Goal: Communication & Community: Share content

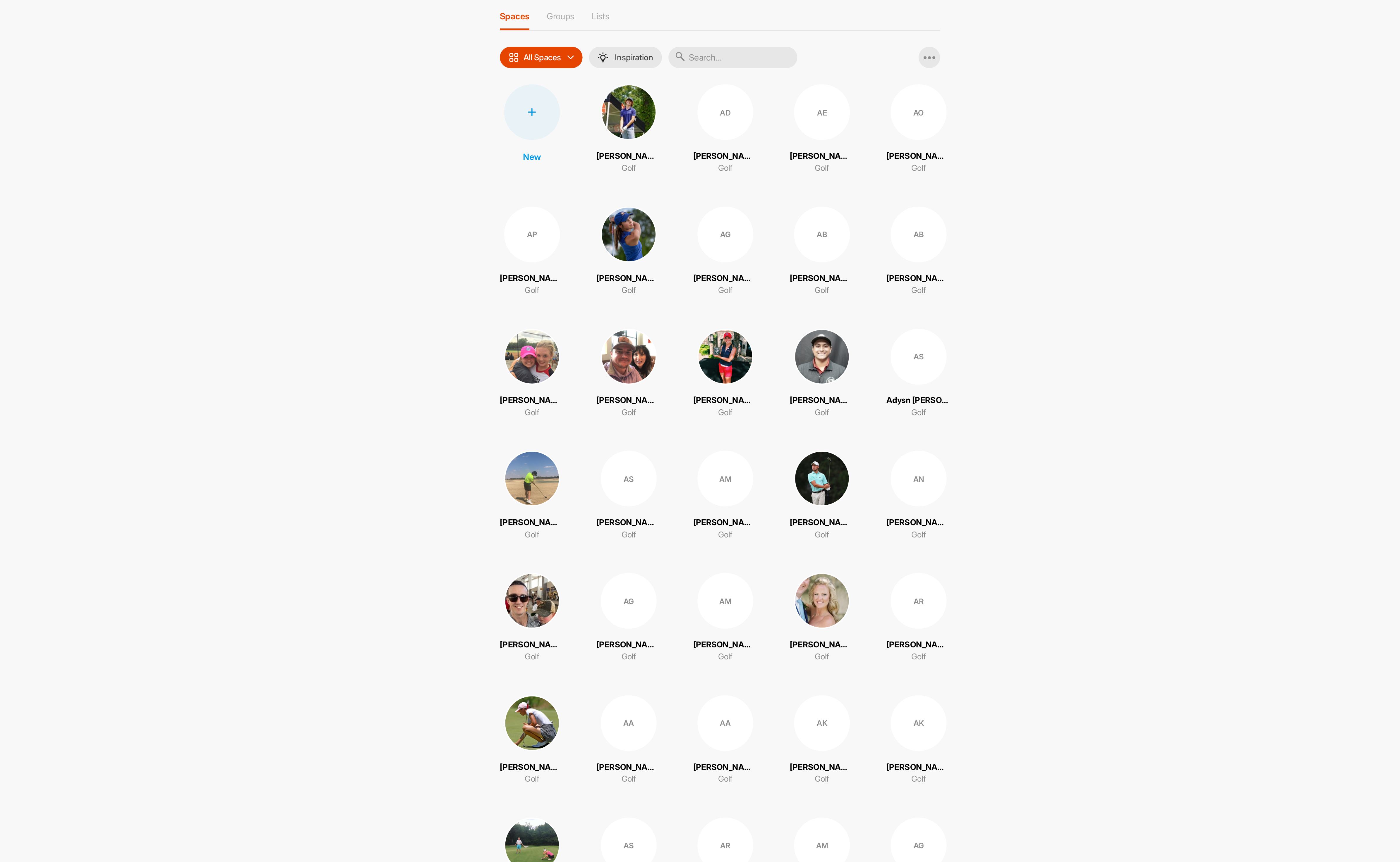
click at [773, 62] on input "text" at bounding box center [751, 60] width 70 height 12
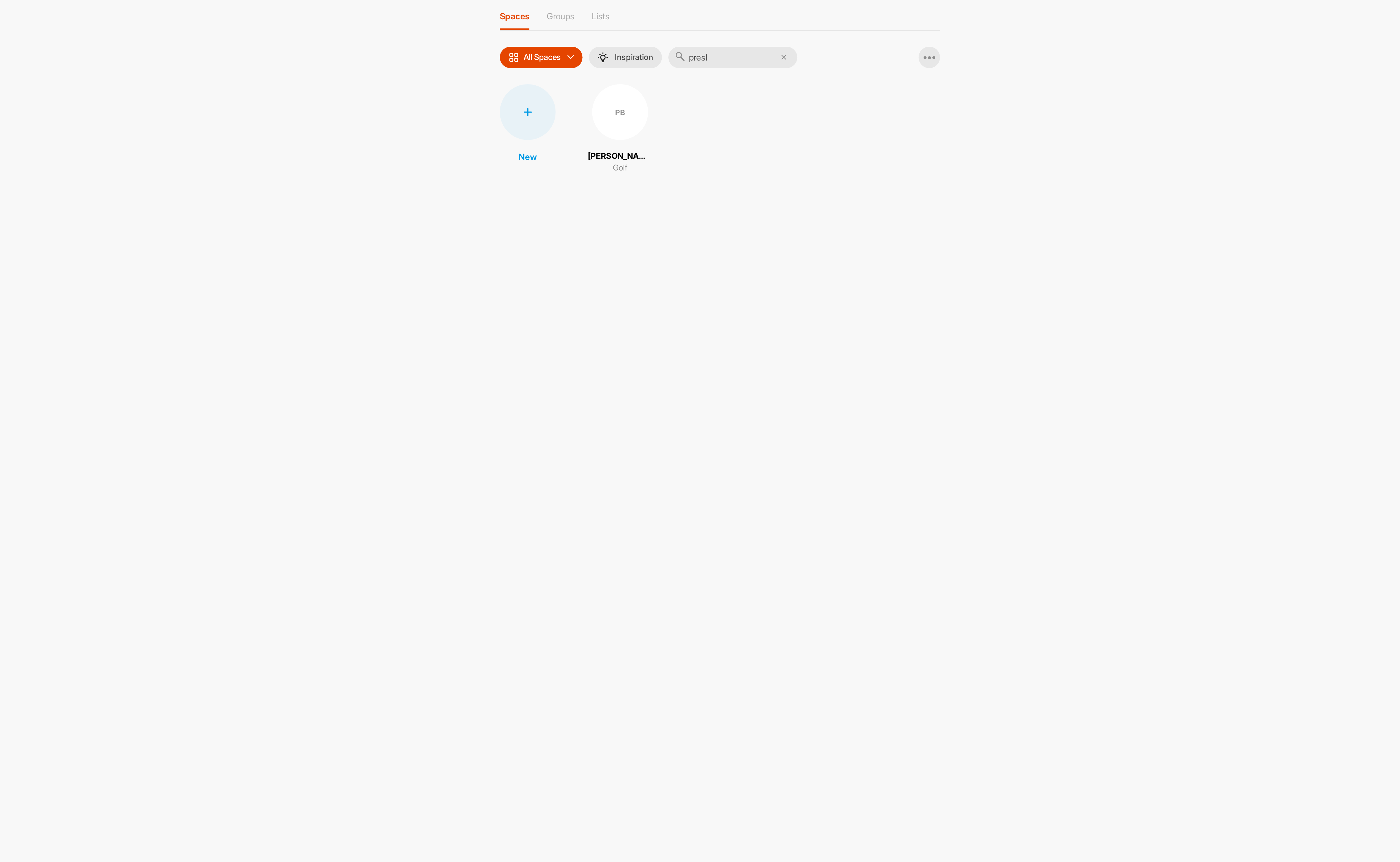
type input "presl"
click at [694, 94] on div "PB" at bounding box center [690, 89] width 30 height 30
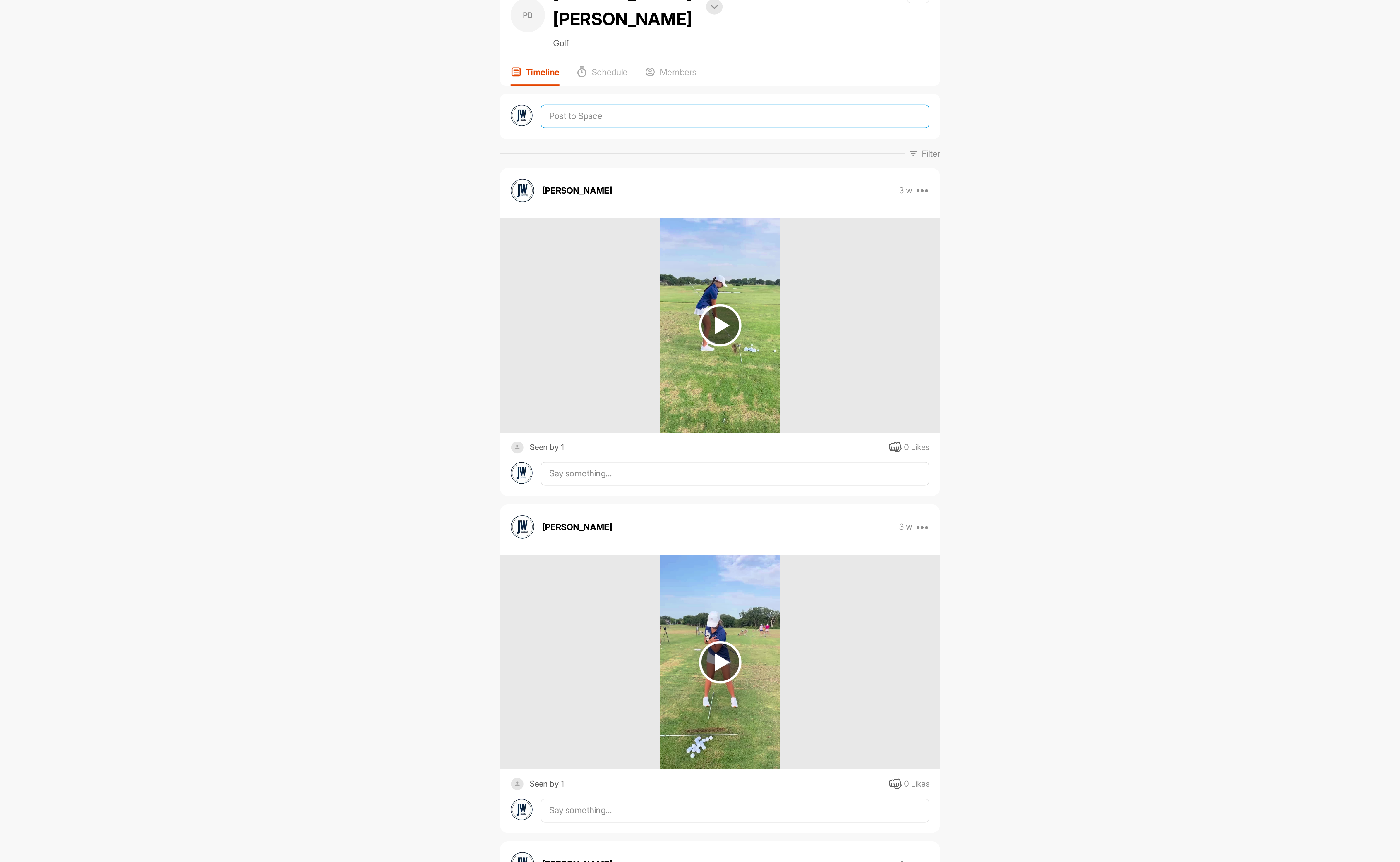
click at [658, 85] on textarea at bounding box center [752, 92] width 212 height 13
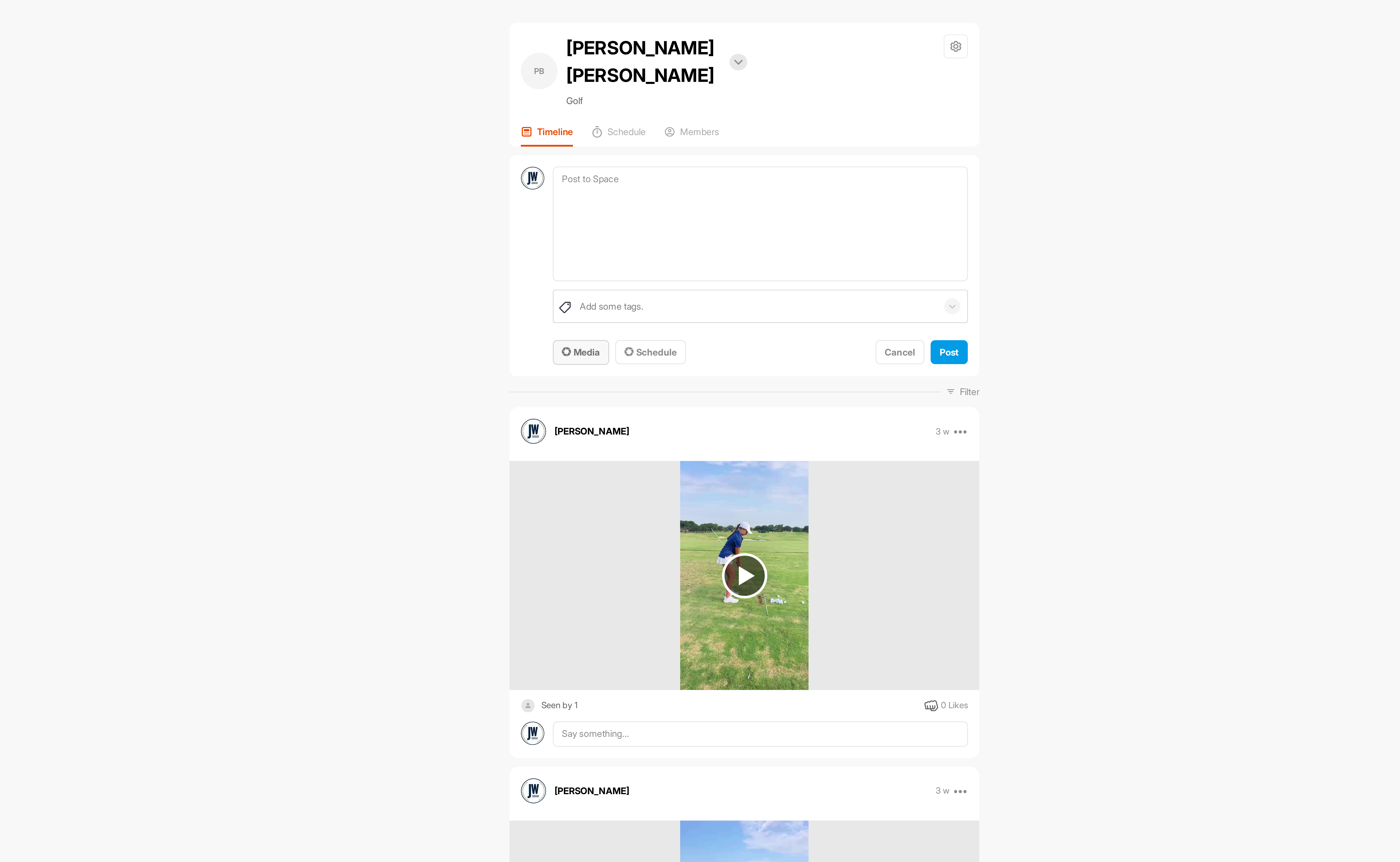
click at [659, 177] on span "Media" at bounding box center [661, 180] width 20 height 6
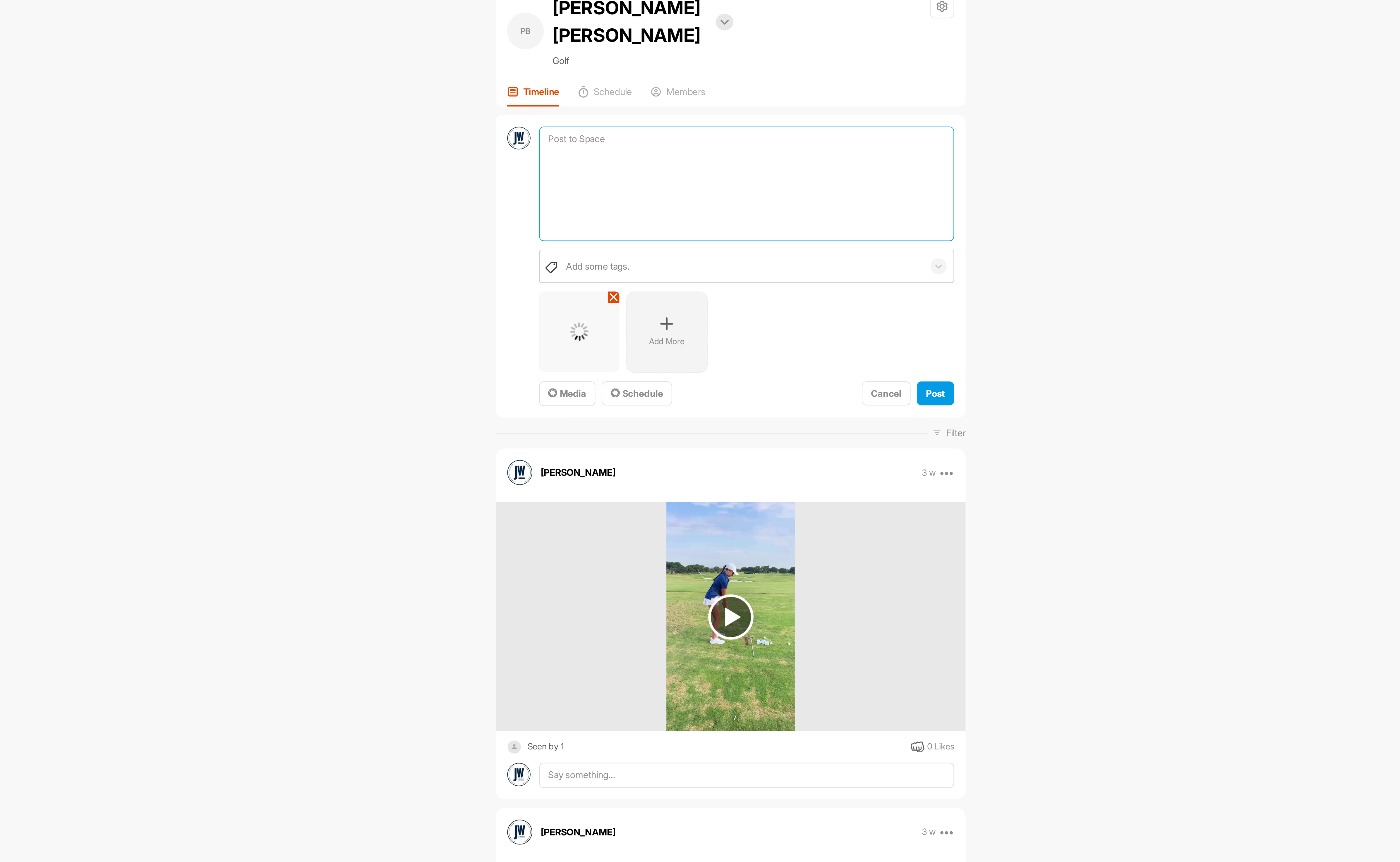
click at [702, 91] on textarea at bounding box center [752, 115] width 212 height 59
click at [714, 192] on p "Add More" at bounding box center [711, 194] width 18 height 6
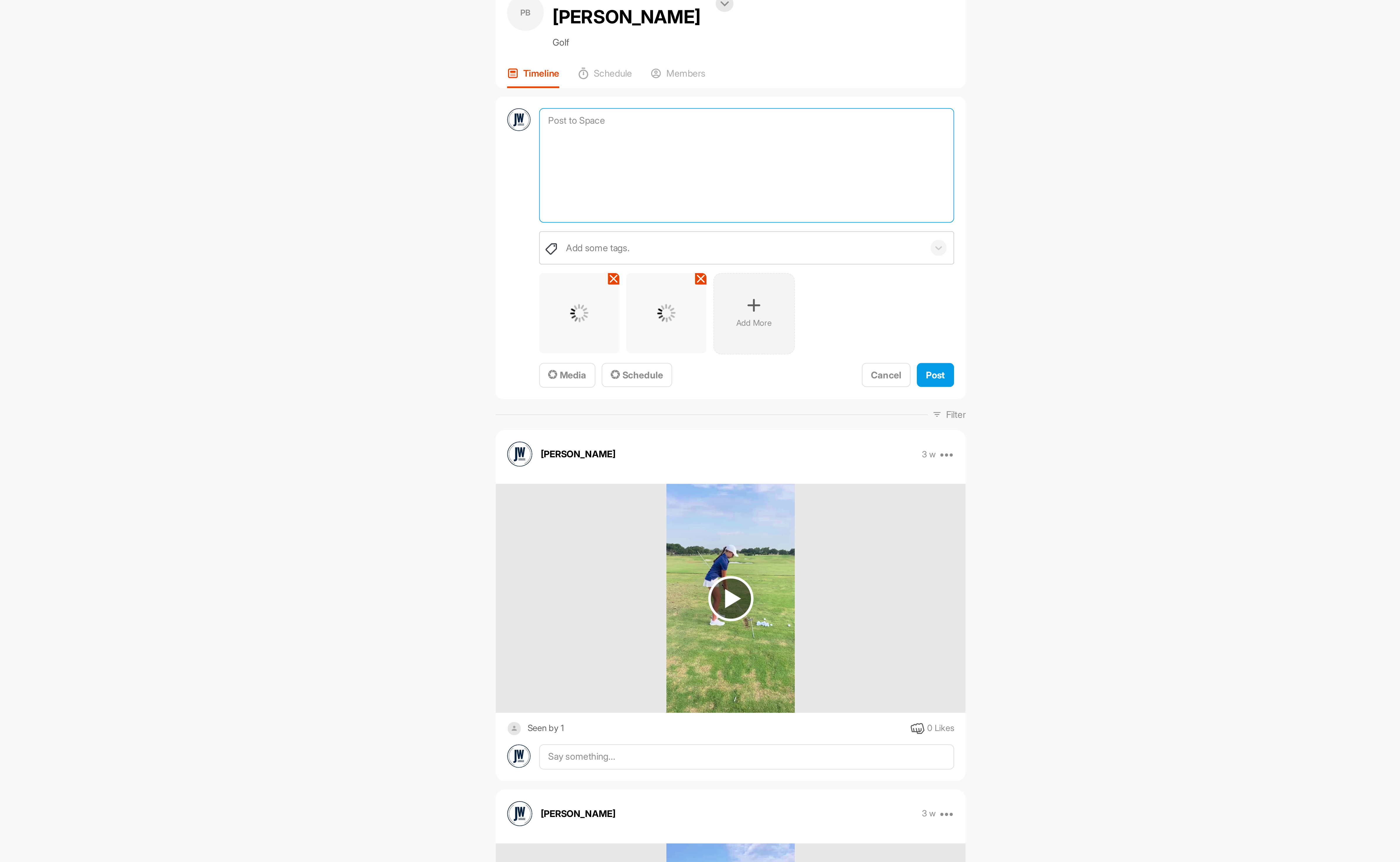
click at [737, 96] on textarea at bounding box center [752, 115] width 212 height 59
click at [757, 192] on p "Add More" at bounding box center [756, 194] width 18 height 6
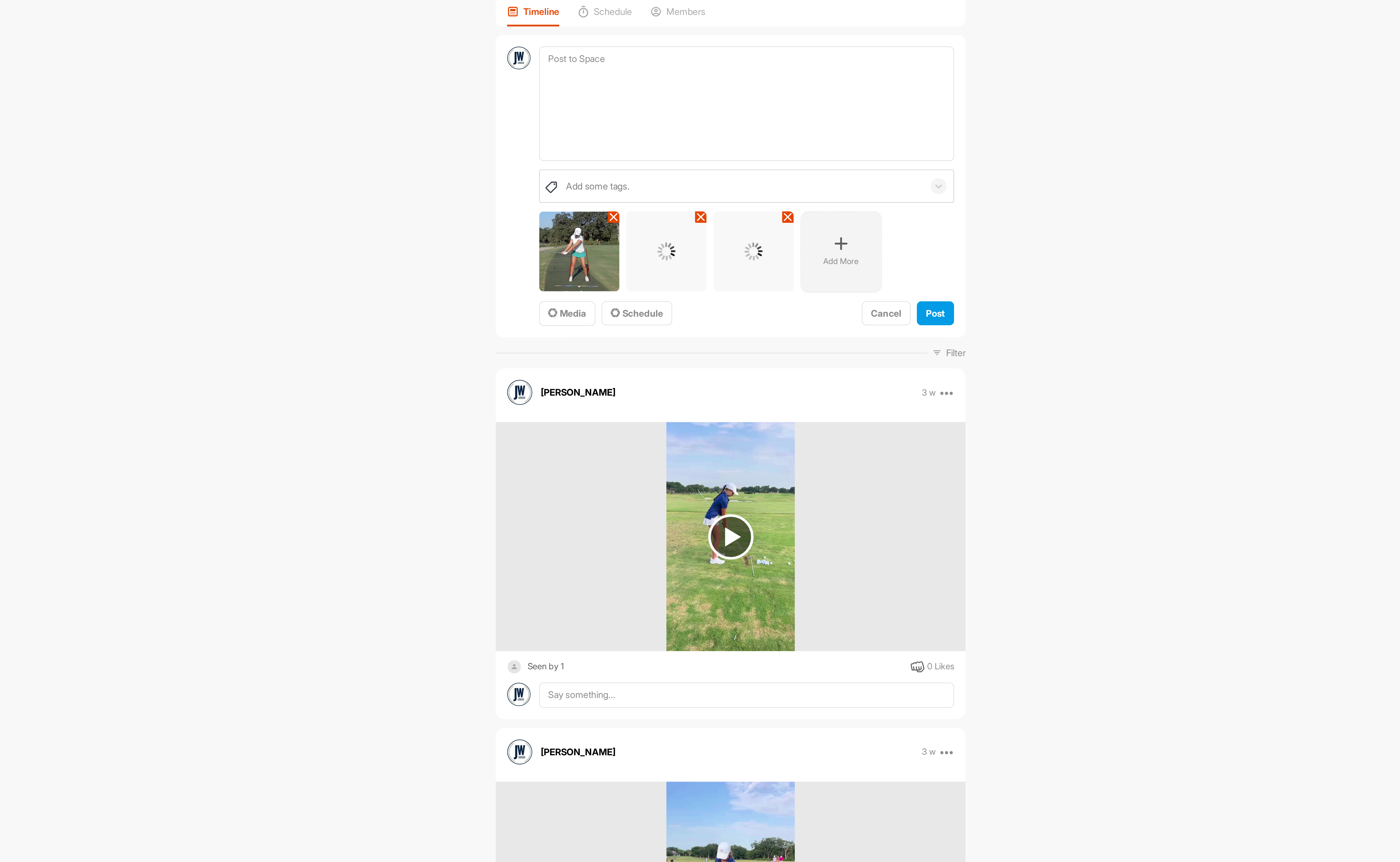
click at [793, 192] on p "Add More" at bounding box center [801, 194] width 18 height 6
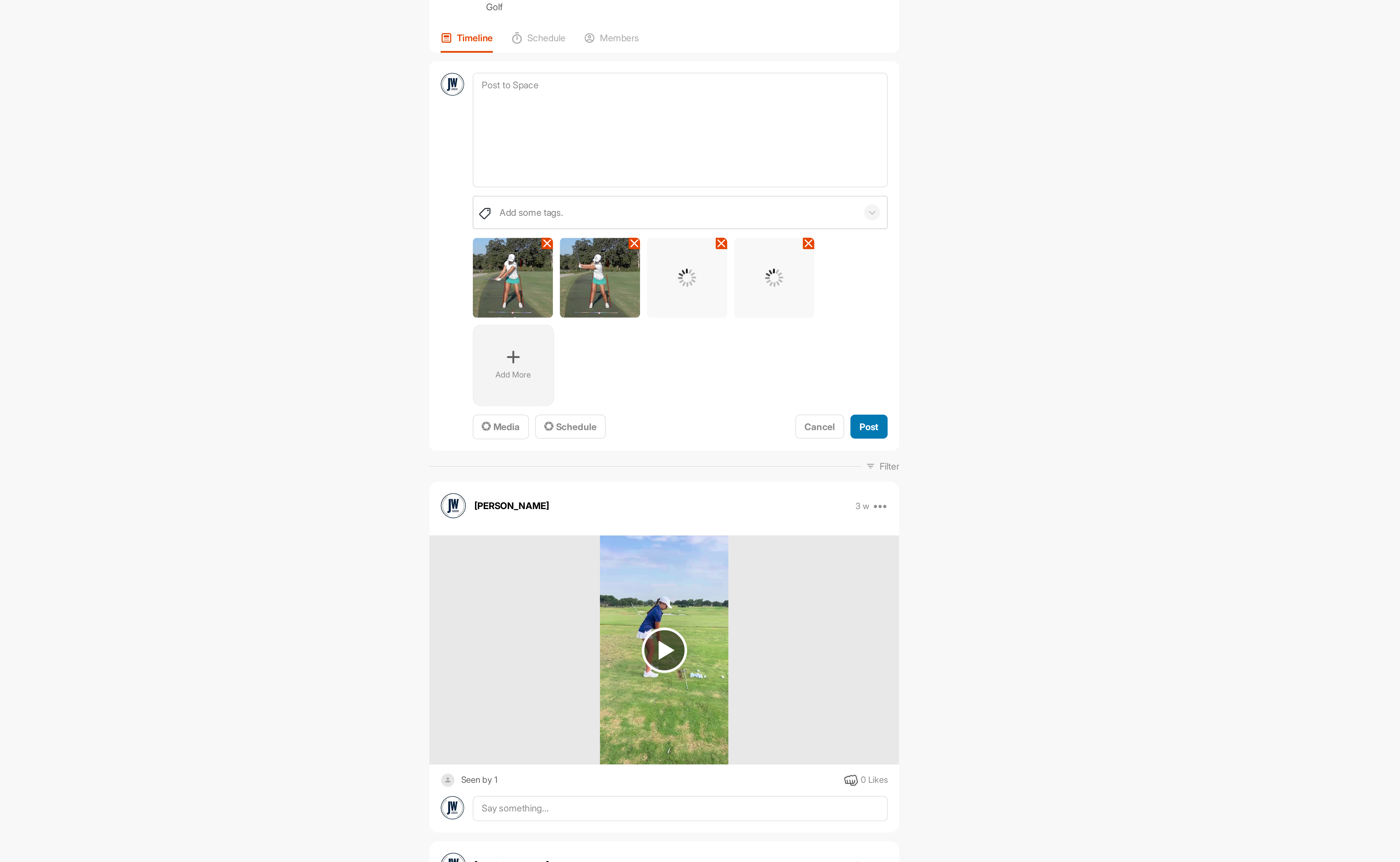
click at [847, 263] on span "Post" at bounding box center [849, 266] width 10 height 6
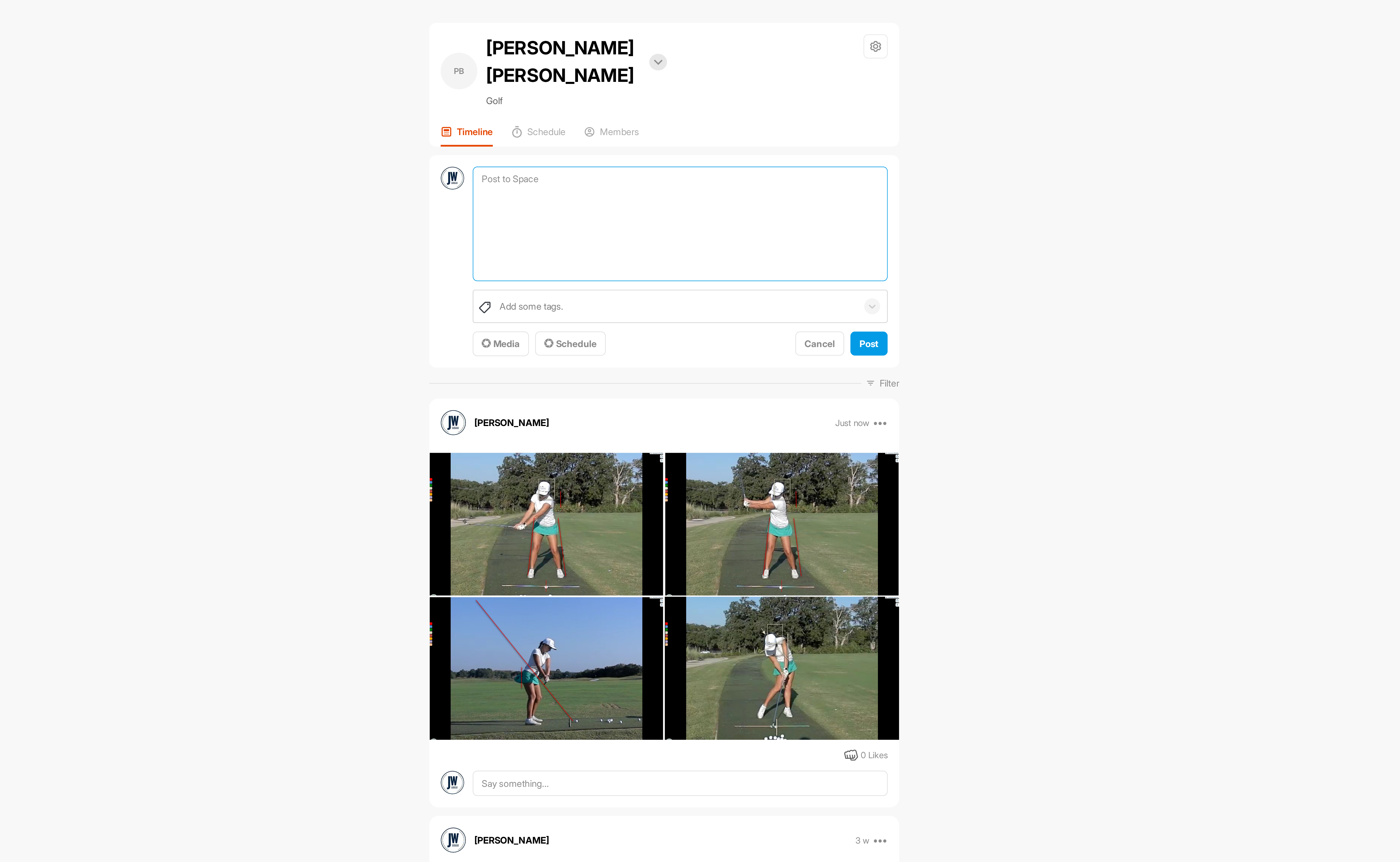
click at [677, 85] on textarea at bounding box center [752, 115] width 212 height 59
click at [659, 173] on span "Media" at bounding box center [661, 175] width 20 height 6
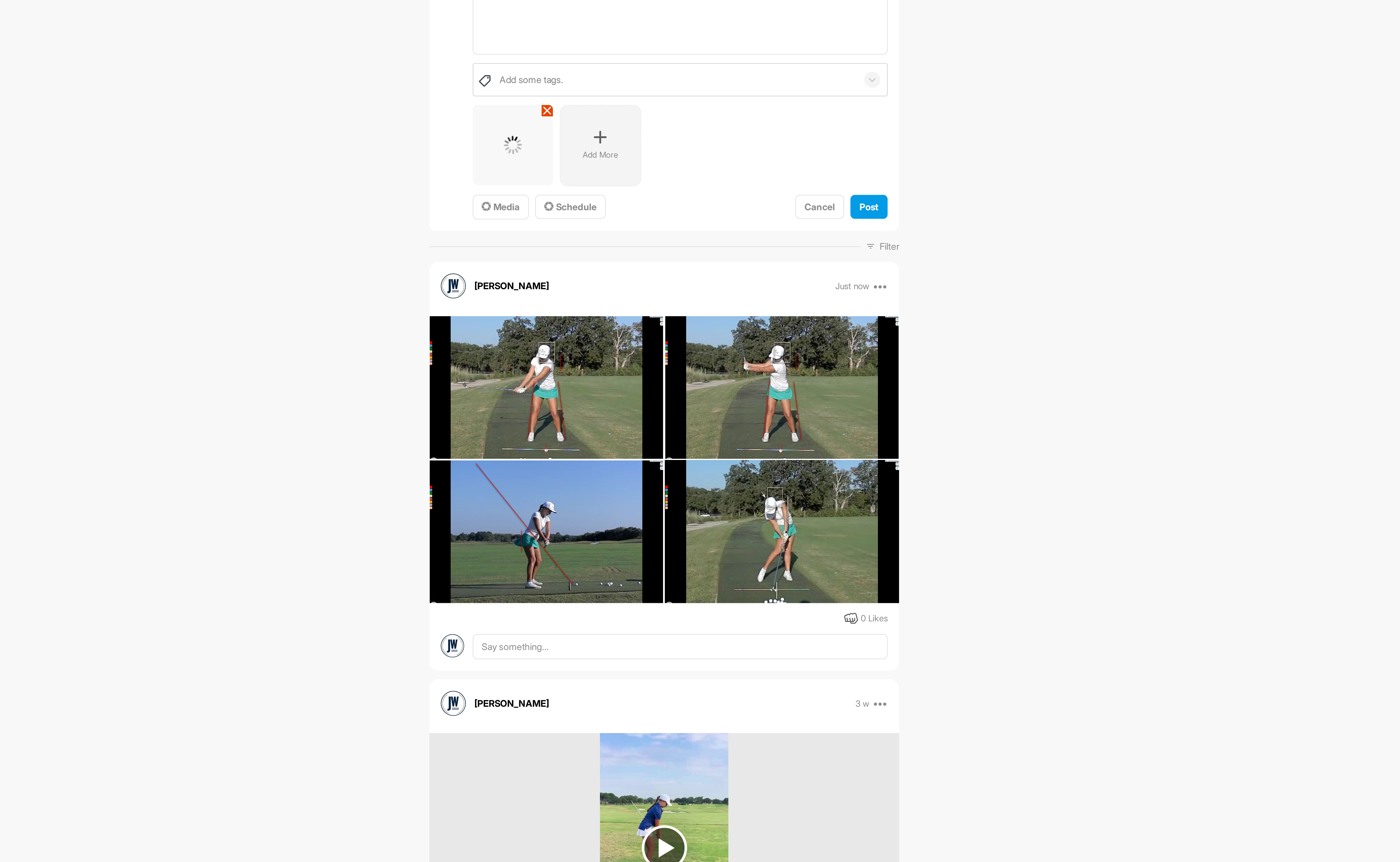
click at [715, 192] on p "Add More" at bounding box center [711, 194] width 18 height 6
click at [850, 215] on button "Post" at bounding box center [848, 221] width 19 height 12
